Goal: Task Accomplishment & Management: Use online tool/utility

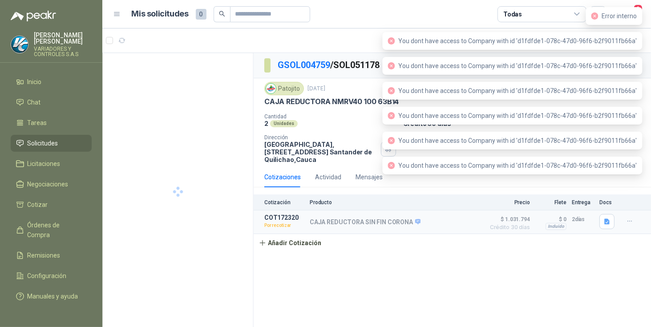
click at [322, 125] on div "2 Unidades" at bounding box center [330, 124] width 132 height 8
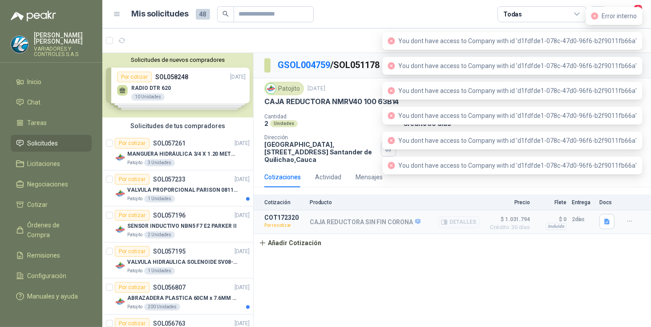
click at [297, 225] on p "Por recotizar" at bounding box center [284, 225] width 40 height 9
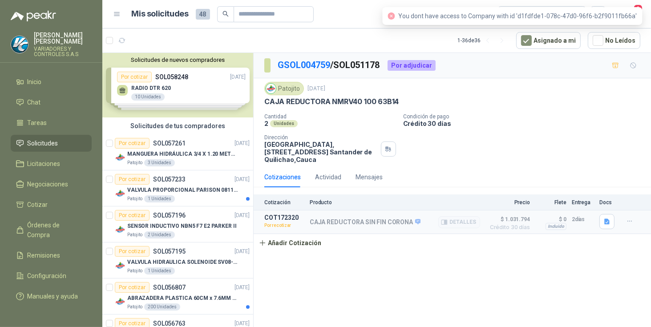
click at [517, 219] on span "$ 1.031.794" at bounding box center [508, 219] width 45 height 11
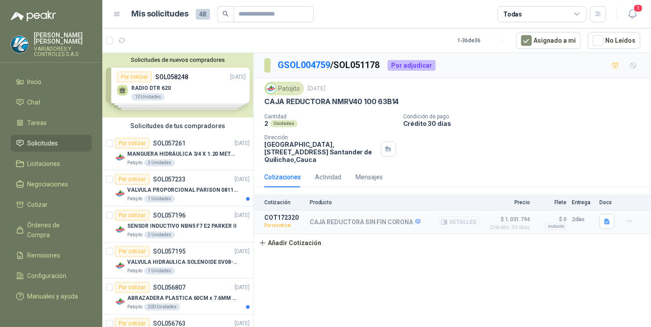
drag, startPoint x: 607, startPoint y: 225, endPoint x: 591, endPoint y: 226, distance: 16.5
click at [606, 225] on icon "button" at bounding box center [608, 222] width 8 height 8
click at [585, 197] on button "25302.pdf" at bounding box center [590, 201] width 37 height 9
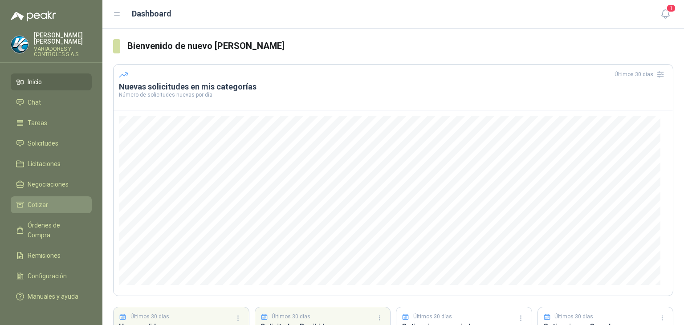
click at [61, 200] on li "Cotizar" at bounding box center [51, 205] width 70 height 10
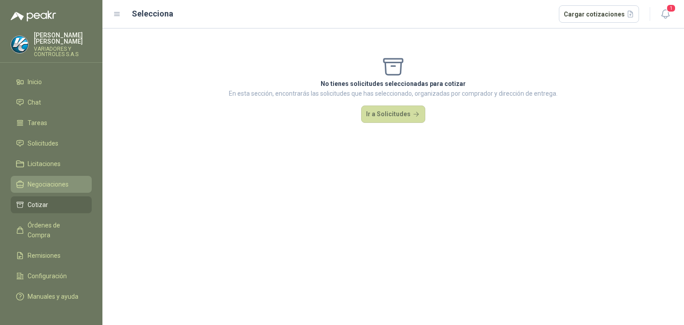
click at [57, 179] on span "Negociaciones" at bounding box center [48, 184] width 41 height 10
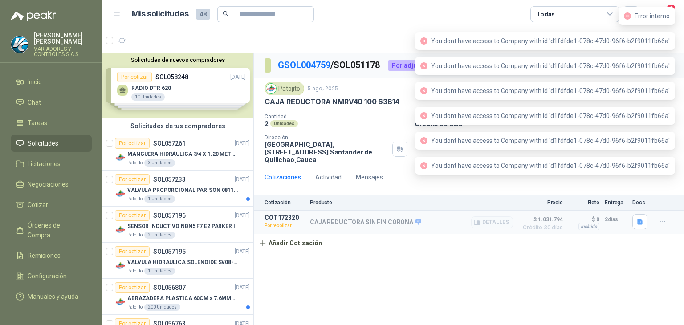
click at [458, 223] on div "CAJA REDUCTORA SIN FIN CORONA Detalles" at bounding box center [411, 222] width 203 height 16
click at [641, 220] on icon "button" at bounding box center [639, 222] width 5 height 6
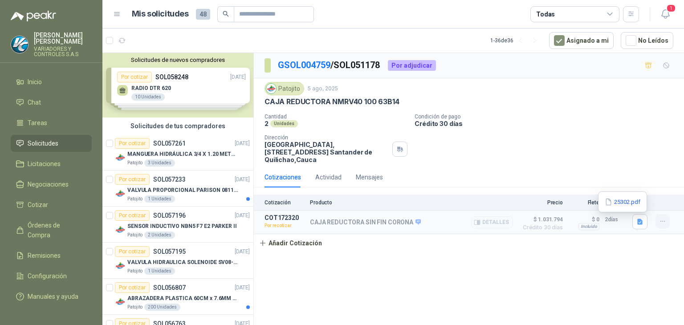
click at [656, 219] on button "button" at bounding box center [662, 221] width 14 height 14
click at [625, 200] on button "Re-cotizar" at bounding box center [644, 202] width 71 height 14
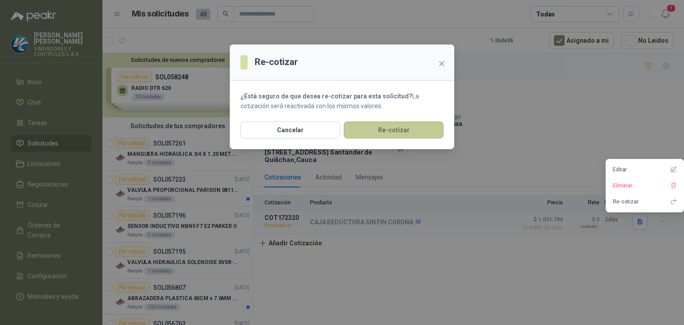
click at [376, 127] on button "Re-cotizar" at bounding box center [394, 130] width 100 height 17
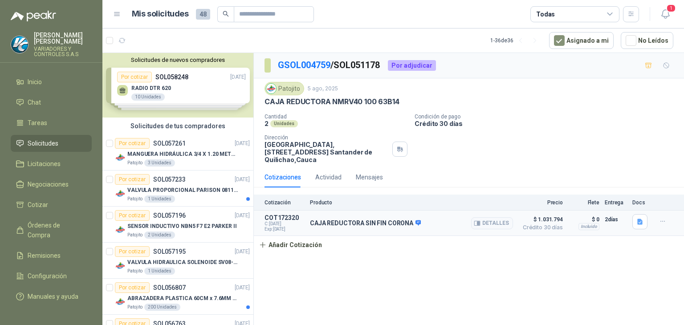
click at [392, 222] on p "CAJA REDUCTORA SIN FIN CORONA" at bounding box center [365, 223] width 111 height 8
click at [287, 223] on span "C: 27/08/2025" at bounding box center [284, 223] width 40 height 5
drag, startPoint x: 406, startPoint y: 237, endPoint x: 406, endPoint y: 232, distance: 5.4
click at [406, 236] on div "Cotización Producto Precio Flete Entrega Docs COT172320 C: 27/08/2025 Exp: 16/1…" at bounding box center [469, 224] width 430 height 59
click at [410, 219] on p "CAJA REDUCTORA SIN FIN CORONA" at bounding box center [365, 223] width 111 height 8
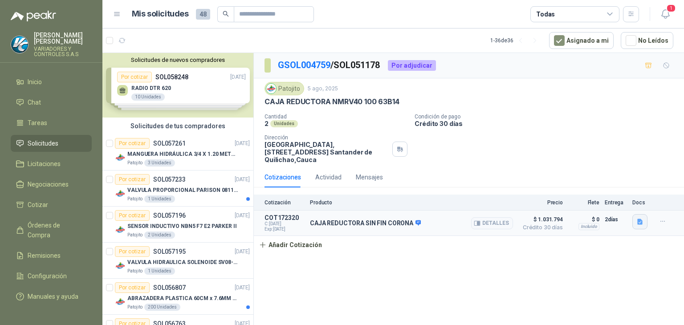
click at [643, 221] on icon "button" at bounding box center [640, 222] width 8 height 8
click at [487, 224] on button "Detalles" at bounding box center [492, 223] width 42 height 12
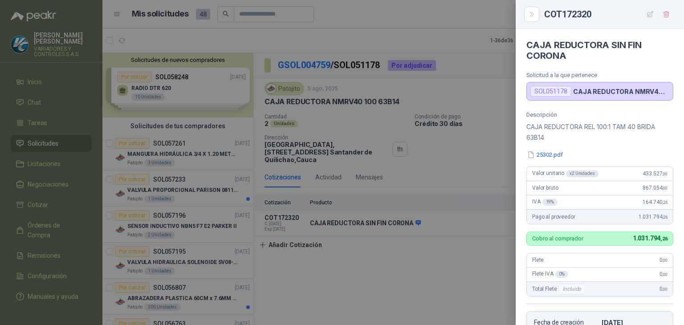
click at [356, 228] on div at bounding box center [342, 162] width 684 height 325
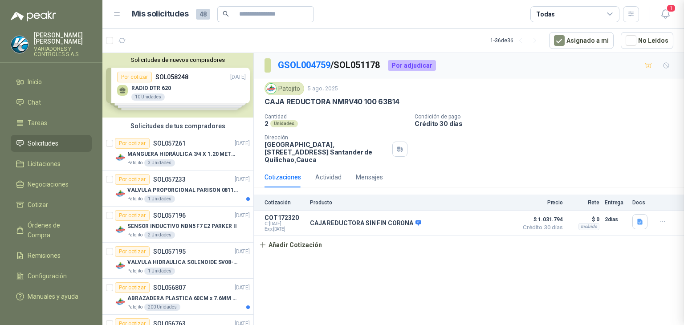
scroll to position [184, 0]
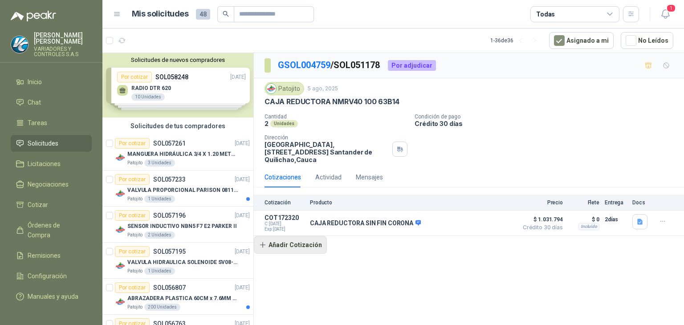
click at [297, 252] on button "Añadir Cotización" at bounding box center [290, 245] width 73 height 18
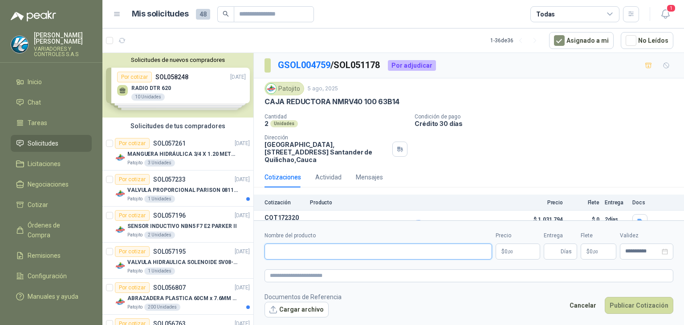
click at [301, 252] on input "Nombre del producto" at bounding box center [377, 252] width 227 height 16
type input "**********"
click at [334, 104] on p "CAJA REDUCTORA NMRV40 100 63B14" at bounding box center [331, 101] width 134 height 9
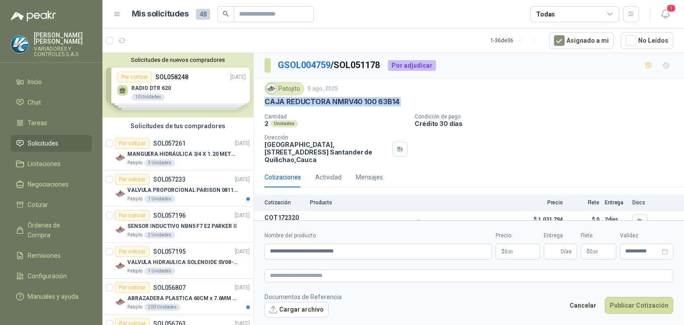
click at [334, 104] on p "CAJA REDUCTORA NMRV40 100 63B14" at bounding box center [331, 101] width 134 height 9
click at [358, 97] on p "CAJA REDUCTORA NMRV40 100 63B14" at bounding box center [331, 101] width 134 height 9
click at [344, 100] on p "CAJA REDUCTORA NMRV40 100 63B14" at bounding box center [331, 101] width 134 height 9
drag, startPoint x: 332, startPoint y: 100, endPoint x: 390, endPoint y: 98, distance: 57.9
click at [394, 102] on p "CAJA REDUCTORA NMRV40 100 63B14" at bounding box center [331, 101] width 134 height 9
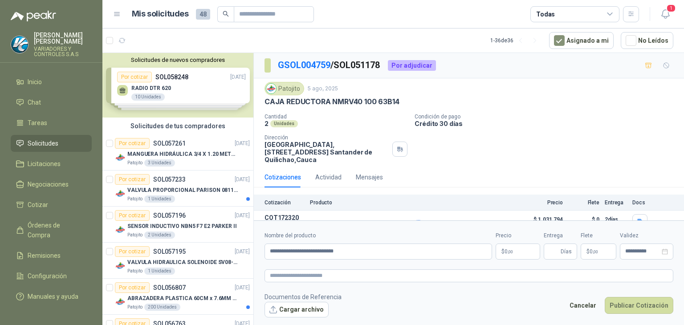
click at [401, 105] on div "CAJA REDUCTORA NMRV40 100 63B14" at bounding box center [468, 101] width 409 height 9
drag, startPoint x: 399, startPoint y: 101, endPoint x: 332, endPoint y: 99, distance: 67.2
click at [332, 99] on div "CAJA REDUCTORA NMRV40 100 63B14" at bounding box center [468, 101] width 409 height 9
copy p "NMRV40 100 63B14"
click at [332, 272] on textarea at bounding box center [468, 275] width 409 height 13
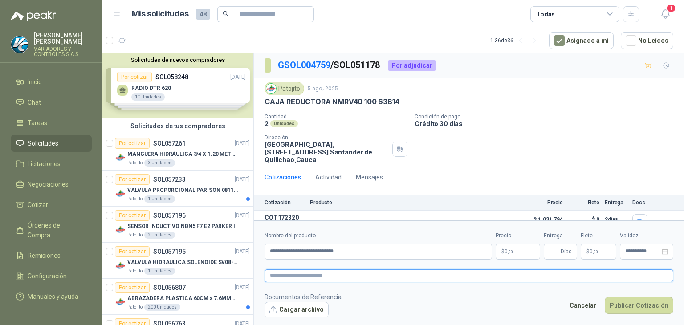
paste textarea "**********"
type textarea "**********"
click at [310, 313] on button "Cargar archivo" at bounding box center [296, 310] width 64 height 16
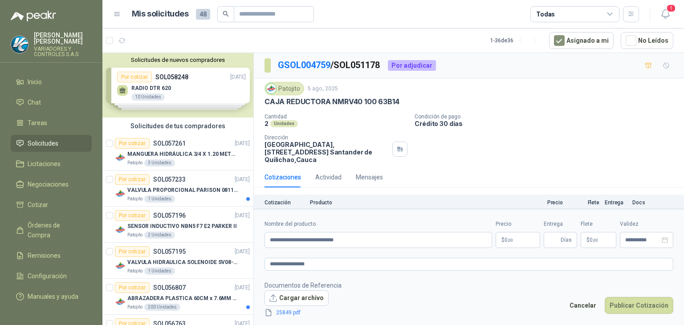
click at [511, 238] on span ",00" at bounding box center [510, 240] width 5 height 5
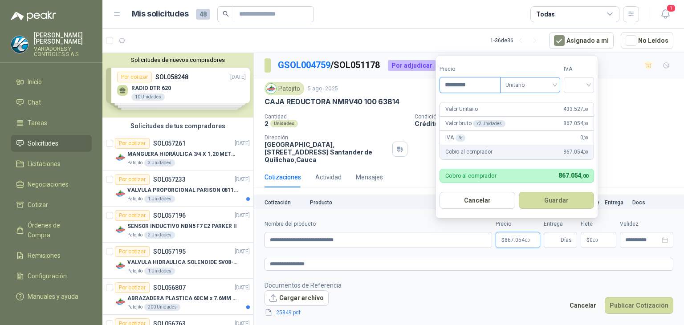
click at [554, 82] on span "Unitario" at bounding box center [529, 84] width 49 height 13
type input "*********"
click at [549, 101] on div "Unitario" at bounding box center [532, 104] width 46 height 10
click at [570, 85] on div at bounding box center [579, 85] width 30 height 16
click at [574, 102] on div "19%" at bounding box center [581, 104] width 16 height 10
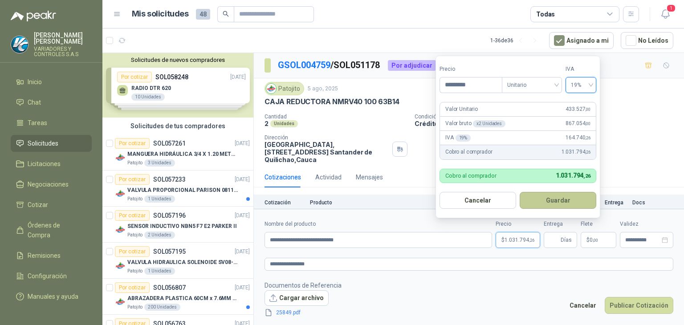
click at [568, 206] on button "Guardar" at bounding box center [558, 200] width 77 height 17
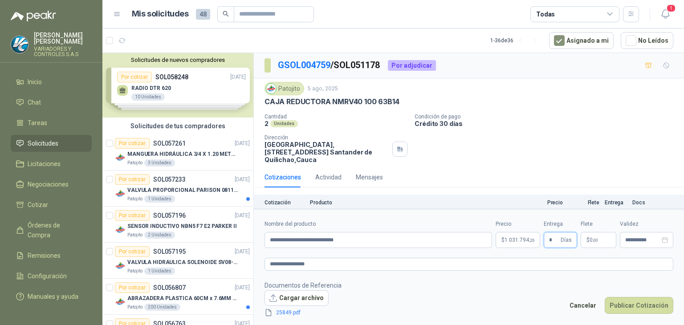
type input "*"
click at [600, 241] on p "$ 0 ,00" at bounding box center [599, 240] width 36 height 16
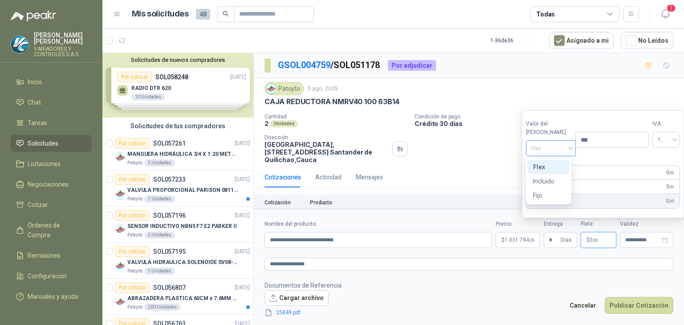
click at [564, 148] on span "Flex" at bounding box center [550, 148] width 39 height 13
click at [556, 180] on div "Incluido" at bounding box center [548, 181] width 31 height 10
click at [636, 304] on button "Publicar Cotización" at bounding box center [639, 305] width 69 height 17
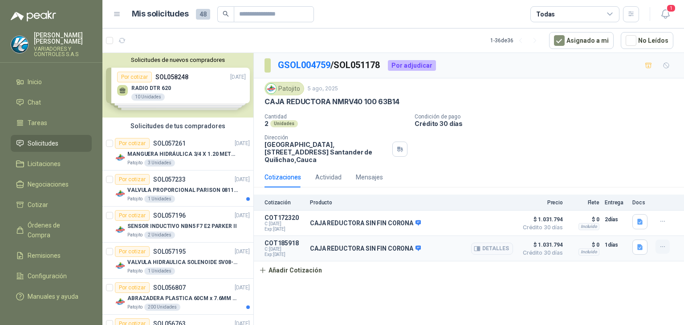
click at [661, 244] on icon "button" at bounding box center [663, 247] width 8 height 8
click at [628, 214] on button "Editar" at bounding box center [644, 211] width 71 height 14
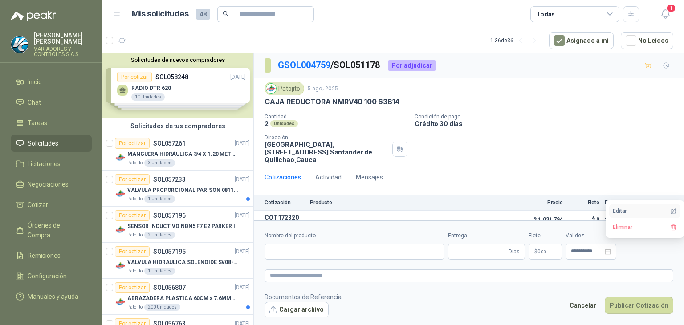
type input "**********"
type input "*"
type textarea "**********"
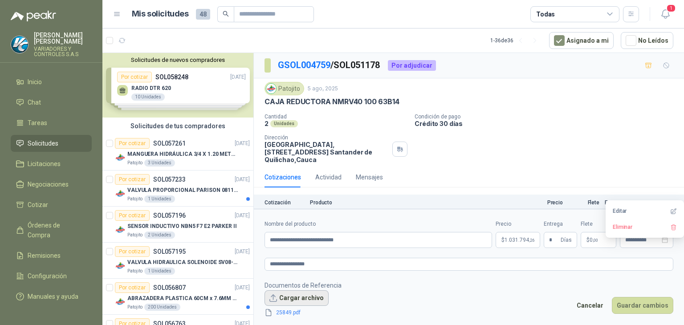
click at [287, 297] on button "Cargar archivo" at bounding box center [296, 298] width 64 height 16
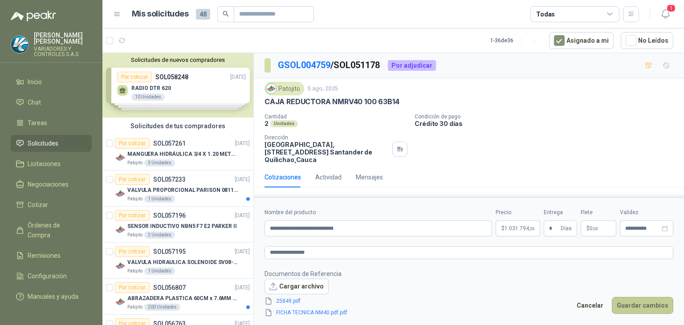
click at [651, 305] on button "Guardar cambios" at bounding box center [642, 305] width 61 height 17
